Goal: Register for event/course

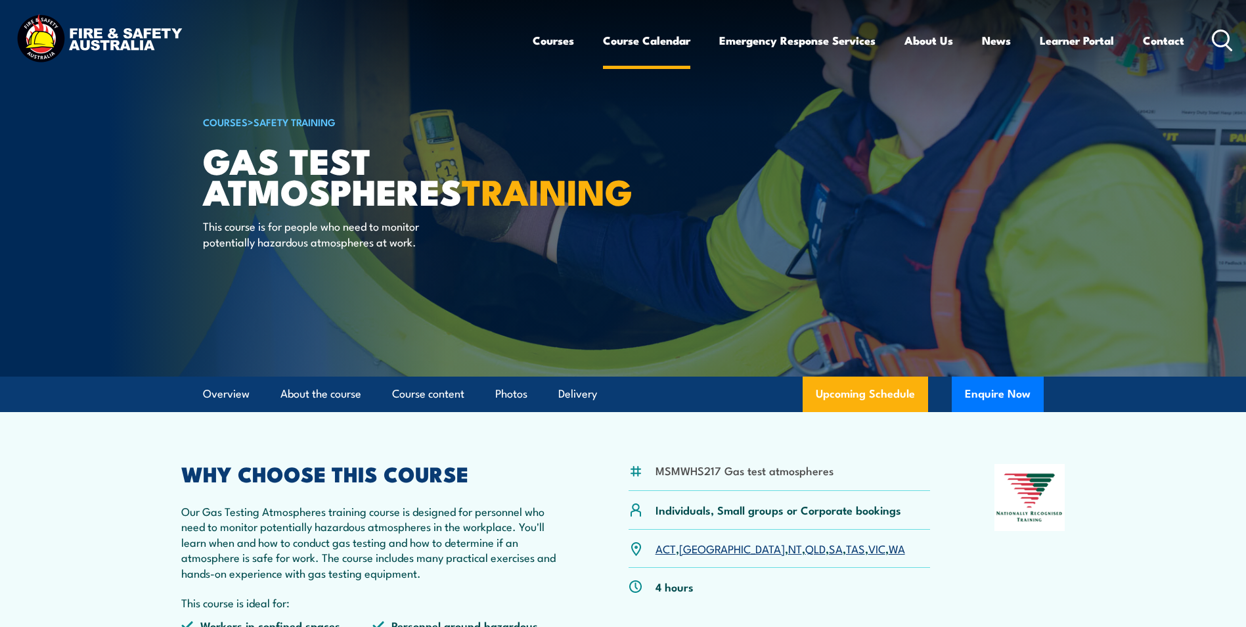
click at [670, 47] on link "Course Calendar" at bounding box center [646, 40] width 87 height 35
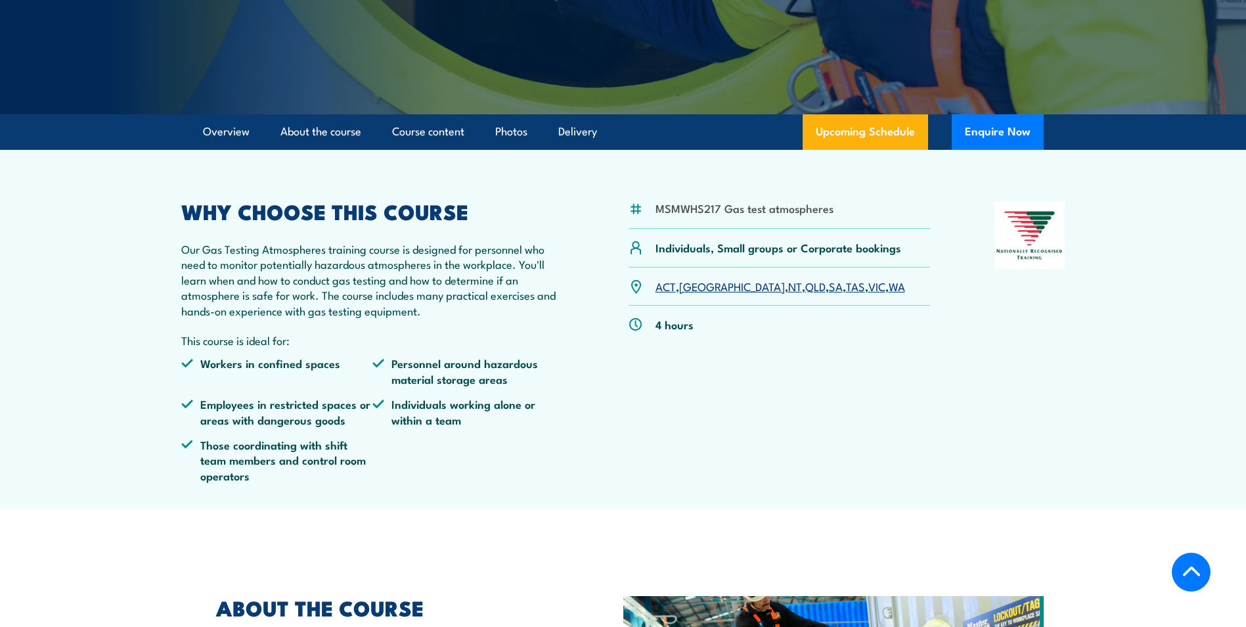
scroll to position [263, 0]
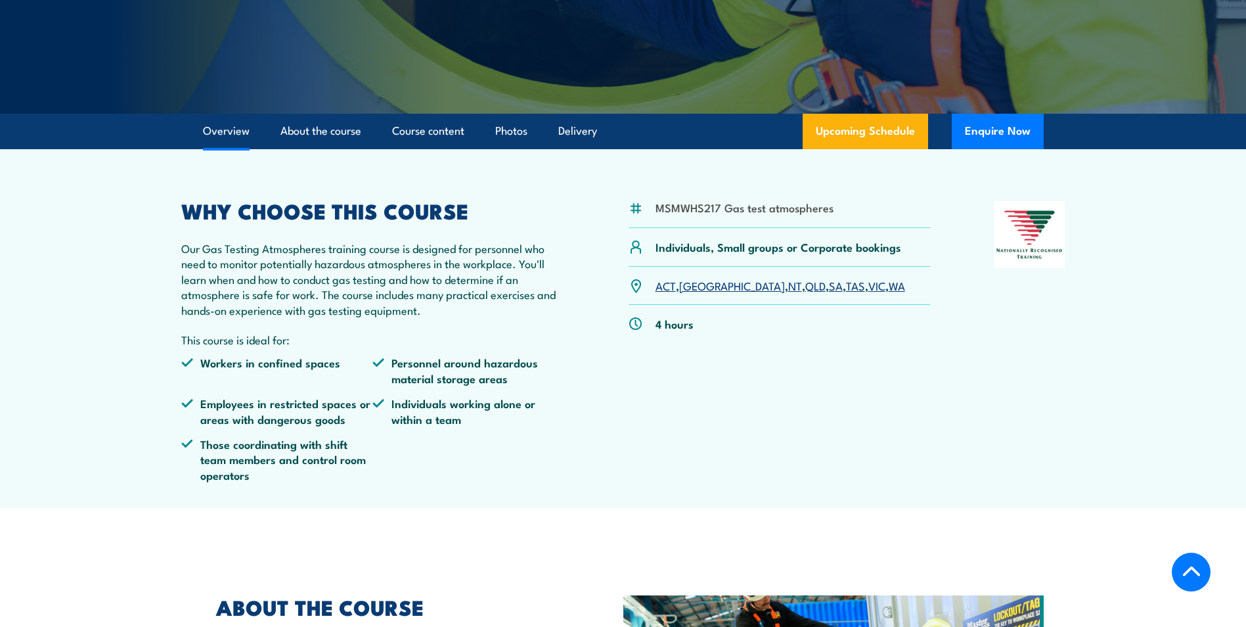
click at [691, 287] on link "[GEOGRAPHIC_DATA]" at bounding box center [732, 285] width 106 height 16
